Goal: Information Seeking & Learning: Check status

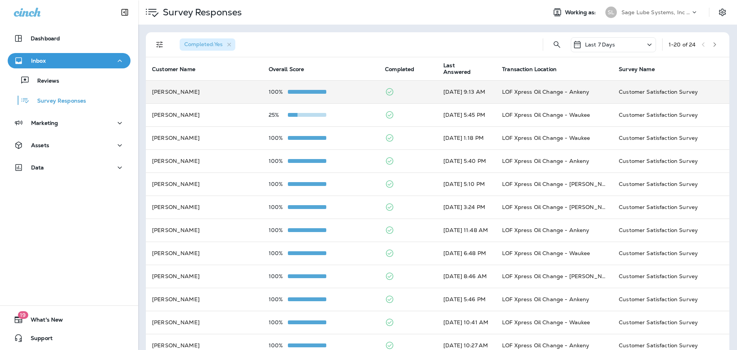
click at [255, 93] on td "[PERSON_NAME]" at bounding box center [204, 91] width 117 height 23
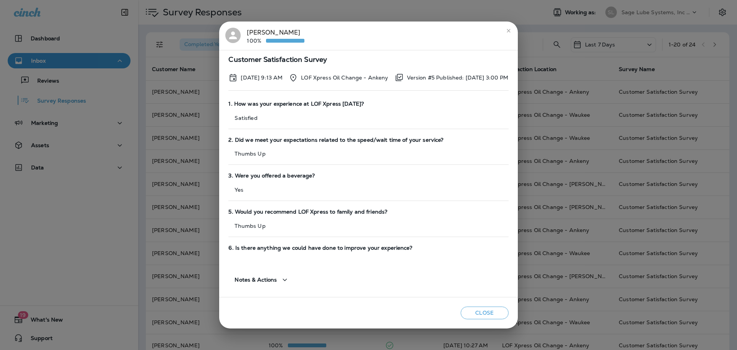
click at [515, 32] on button "close" at bounding box center [508, 31] width 12 height 12
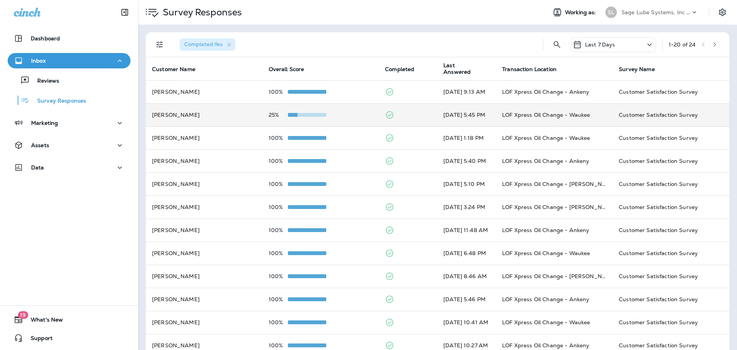
click at [353, 112] on div "25%" at bounding box center [321, 115] width 104 height 6
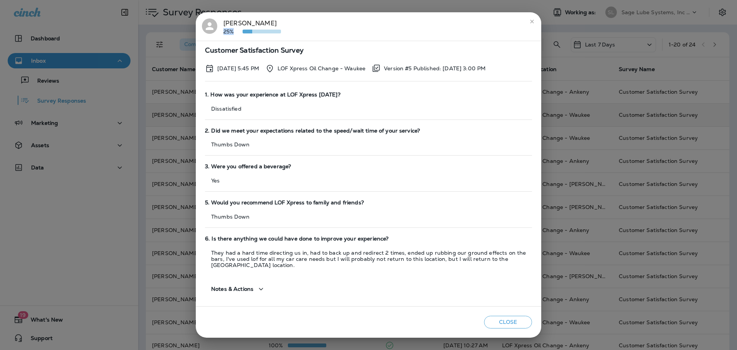
drag, startPoint x: 224, startPoint y: 36, endPoint x: 234, endPoint y: 36, distance: 10.4
click at [234, 35] on p "25%" at bounding box center [232, 31] width 19 height 6
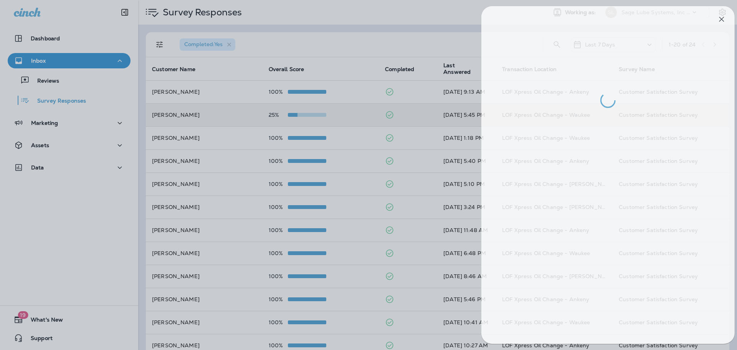
click at [234, 36] on div at bounding box center [376, 175] width 737 height 350
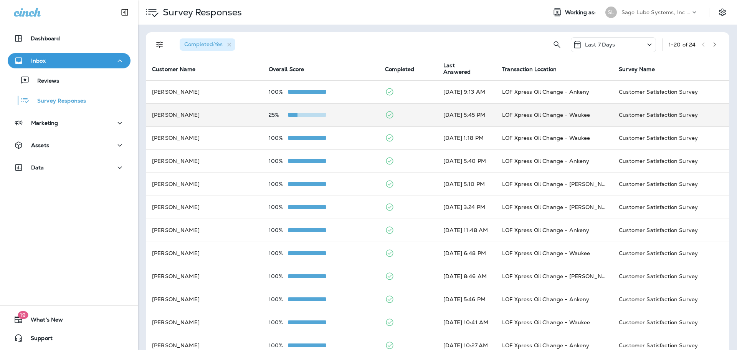
click at [280, 109] on td "25%" at bounding box center [321, 114] width 117 height 23
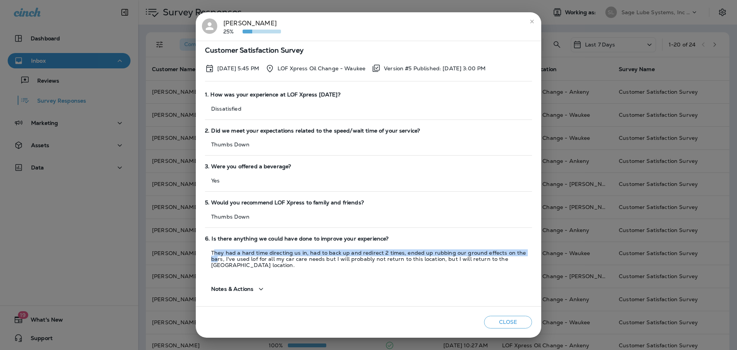
drag, startPoint x: 215, startPoint y: 256, endPoint x: 388, endPoint y: 267, distance: 173.0
click at [524, 258] on p "They had a hard time directing us in, had to back up and redirect 2 times, ende…" at bounding box center [368, 259] width 327 height 18
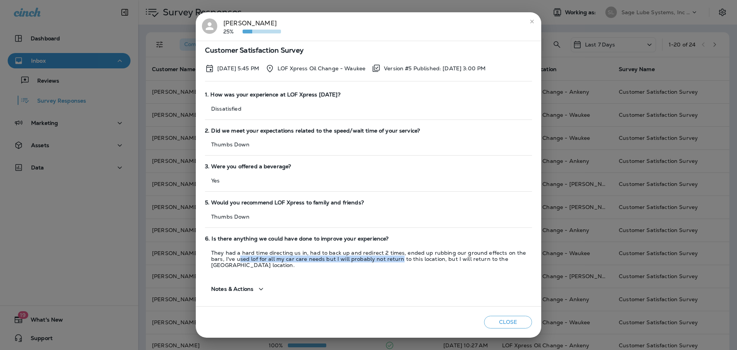
drag, startPoint x: 224, startPoint y: 263, endPoint x: 383, endPoint y: 265, distance: 159.7
click at [383, 265] on p "They had a hard time directing us in, had to back up and redirect 2 times, ende…" at bounding box center [368, 259] width 327 height 18
drag, startPoint x: 447, startPoint y: 261, endPoint x: 532, endPoint y: 262, distance: 85.6
click at [532, 262] on div "Customer Satisfaction Survey [DATE] 5:45 PM LOF Xpress Oil Change - Waukee Vers…" at bounding box center [368, 174] width 345 height 266
click at [510, 320] on button "Close" at bounding box center [508, 322] width 48 height 13
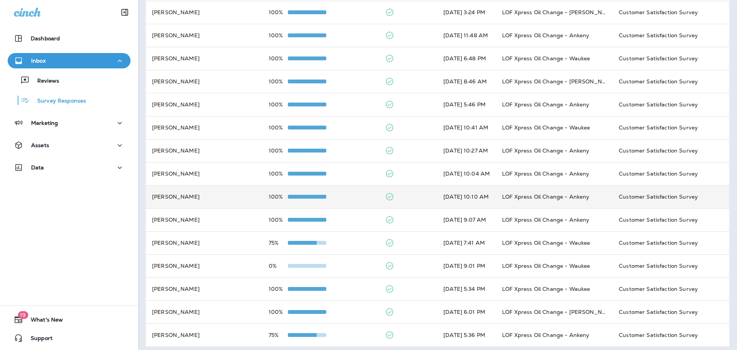
scroll to position [199, 0]
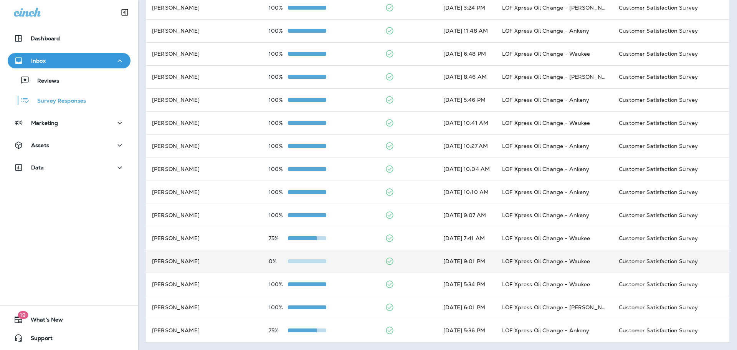
click at [352, 261] on div "0%" at bounding box center [321, 261] width 104 height 6
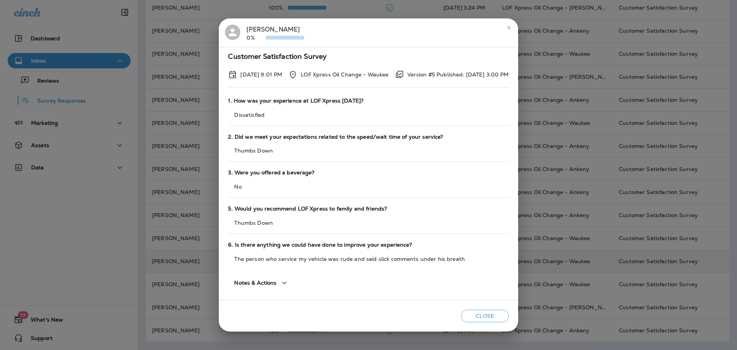
drag, startPoint x: 390, startPoint y: 258, endPoint x: 271, endPoint y: 84, distance: 210.9
click at [271, 84] on div "Customer Satisfaction Survey [DATE] 9:01 PM LOF Xpress Oil Change - Waukee Vers…" at bounding box center [368, 173] width 299 height 253
click at [272, 107] on div "1. How was your experience at LOF Xpress [DATE]? Dissatisfied" at bounding box center [368, 112] width 281 height 36
click at [500, 312] on button "Close" at bounding box center [485, 315] width 48 height 13
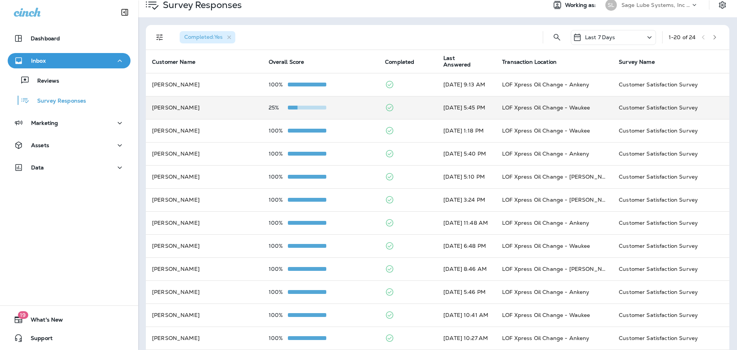
scroll to position [0, 0]
